Goal: Check status: Check status

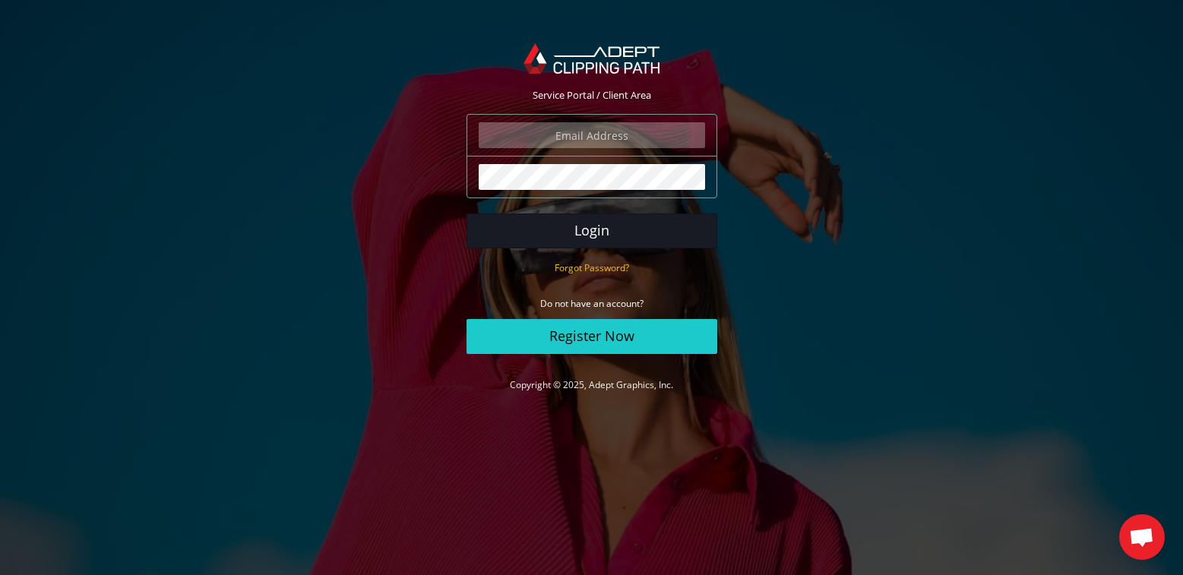
type input "[EMAIL_ADDRESS][DOMAIN_NAME]"
click at [589, 225] on button "Login" at bounding box center [591, 230] width 251 height 35
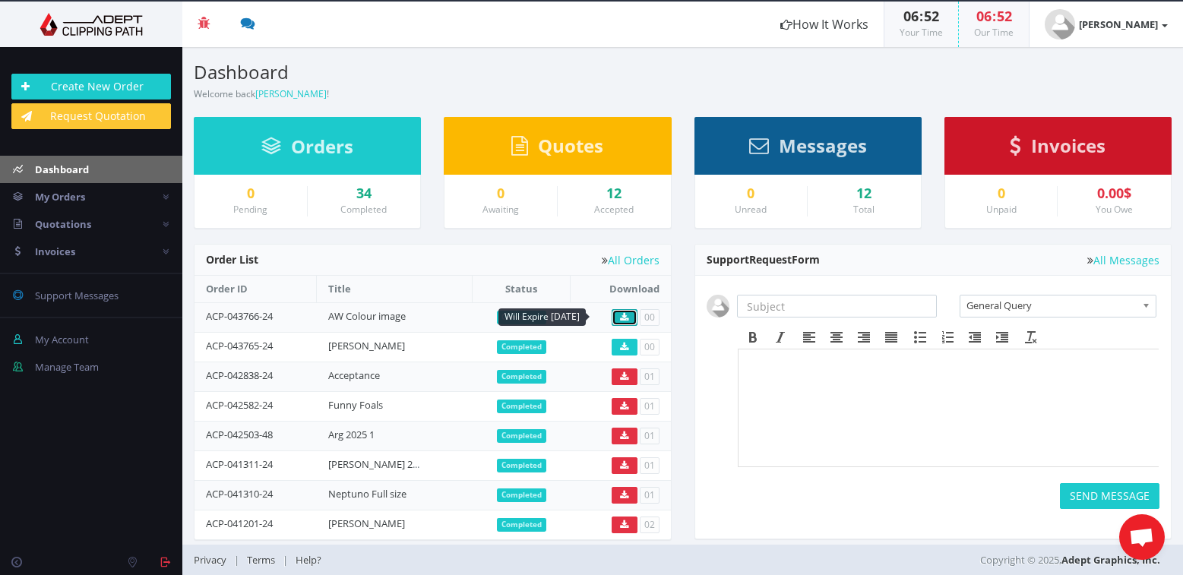
click at [620, 311] on link at bounding box center [624, 317] width 26 height 17
click at [620, 346] on icon at bounding box center [624, 347] width 8 height 9
